Goal: Navigation & Orientation: Find specific page/section

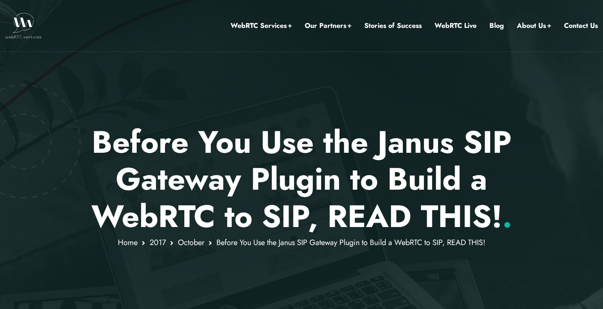
click at [21, 28] on img at bounding box center [23, 26] width 36 height 26
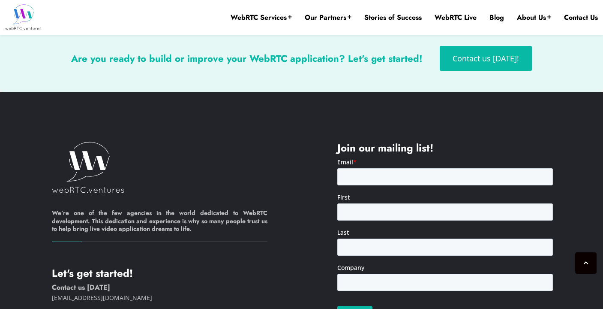
scroll to position [2189, 0]
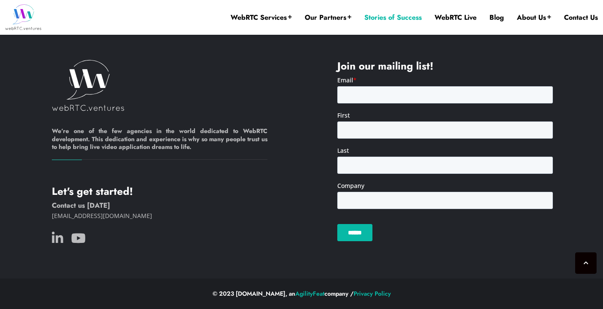
click at [402, 17] on link "Stories of Success" at bounding box center [392, 17] width 57 height 9
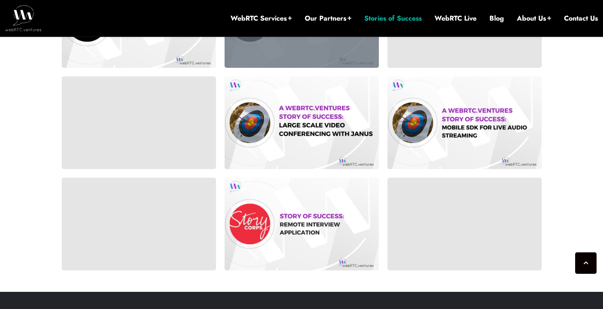
scroll to position [652, 0]
